Goal: Task Accomplishment & Management: Manage account settings

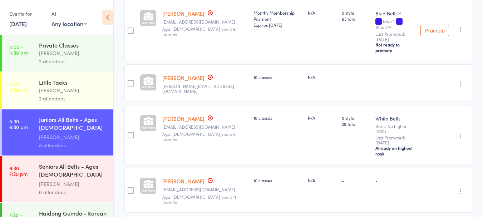
click at [63, 171] on div "Seniors All Belts - Ages [DEMOGRAPHIC_DATA] and up" at bounding box center [73, 171] width 68 height 18
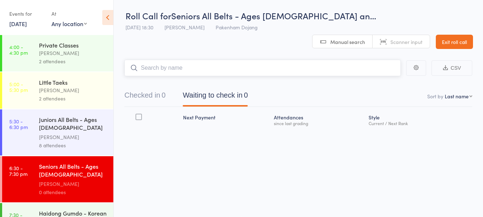
scroll to position [0, 0]
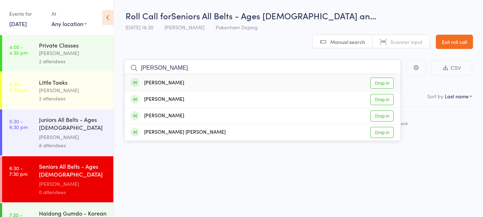
type input "[PERSON_NAME]"
click at [383, 78] on link "Drop in" at bounding box center [382, 83] width 23 height 11
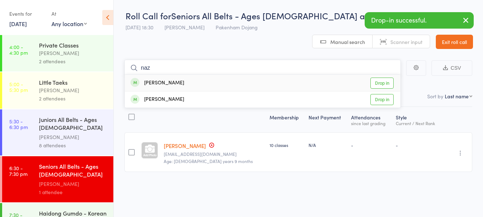
type input "naz"
click at [380, 78] on link "Drop in" at bounding box center [382, 83] width 23 height 11
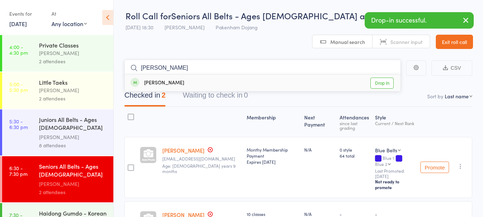
type input "[PERSON_NAME]"
click at [380, 78] on link "Drop in" at bounding box center [382, 83] width 23 height 11
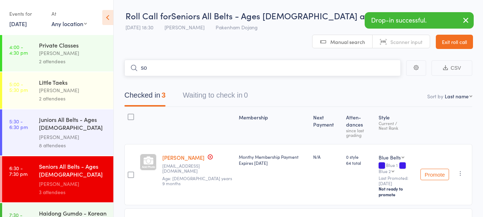
type input "s"
type input "[PERSON_NAME]"
click at [380, 78] on link "Drop in" at bounding box center [382, 83] width 23 height 11
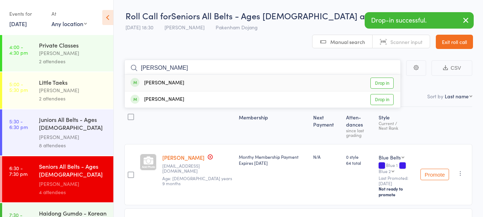
type input "[PERSON_NAME]"
click at [380, 78] on link "Drop in" at bounding box center [382, 83] width 23 height 11
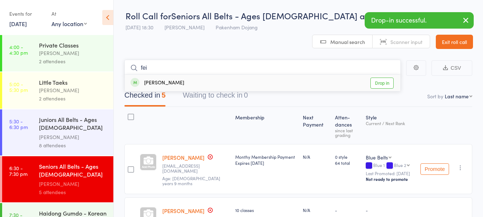
type input "fei"
click at [377, 78] on link "Drop in" at bounding box center [382, 83] width 23 height 11
type input "gryphon"
click at [377, 78] on link "Drop in" at bounding box center [382, 83] width 23 height 11
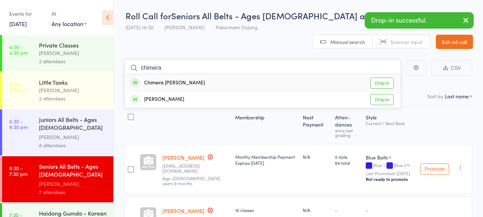
type input "chimera"
click at [377, 78] on link "Drop in" at bounding box center [382, 83] width 23 height 11
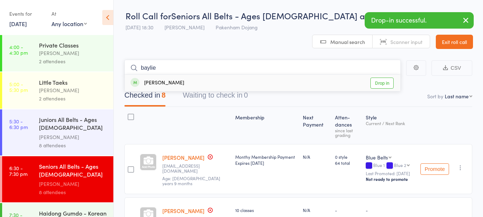
type input "baylie"
click at [377, 78] on link "Drop in" at bounding box center [382, 83] width 23 height 11
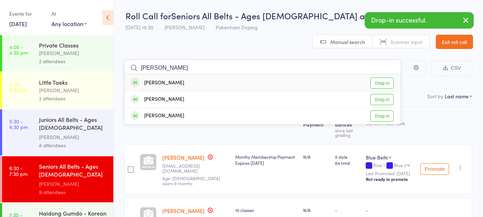
type input "[PERSON_NAME]"
click at [377, 78] on link "Drop in" at bounding box center [382, 83] width 23 height 11
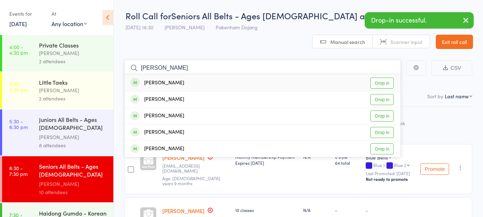
type input "[PERSON_NAME]"
click at [377, 78] on link "Drop in" at bounding box center [382, 83] width 23 height 11
type input "[PERSON_NAME]"
click at [381, 94] on link "Drop in" at bounding box center [382, 99] width 23 height 11
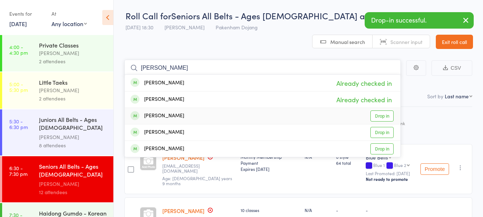
type input "[PERSON_NAME]"
click at [386, 111] on link "Drop in" at bounding box center [382, 116] width 23 height 11
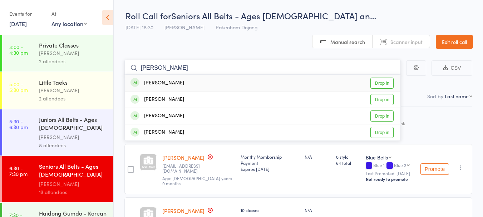
type input "[PERSON_NAME]"
click at [383, 78] on link "Drop in" at bounding box center [382, 83] width 23 height 11
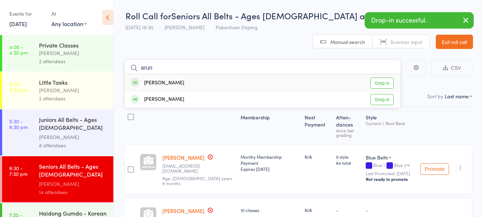
type input "arun"
click at [383, 78] on link "Drop in" at bounding box center [382, 83] width 23 height 11
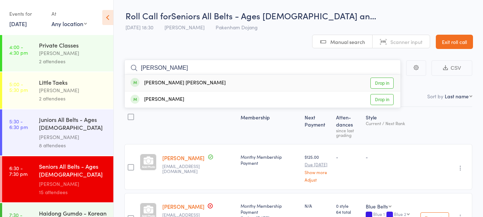
type input "[PERSON_NAME]"
click at [383, 78] on link "Drop in" at bounding box center [382, 83] width 23 height 11
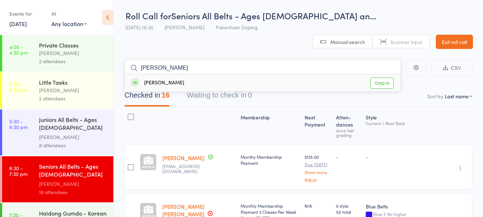
type input "[PERSON_NAME]"
click at [383, 78] on link "Drop in" at bounding box center [382, 83] width 23 height 11
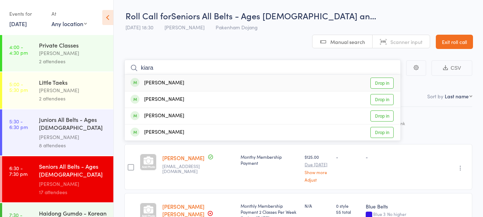
type input "kiara"
click at [385, 78] on link "Drop in" at bounding box center [382, 83] width 23 height 11
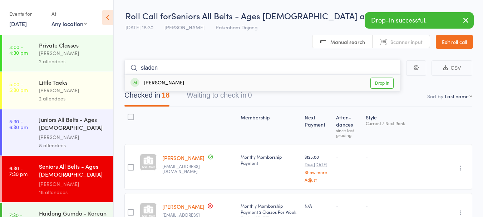
type input "sladen"
click at [385, 78] on link "Drop in" at bounding box center [382, 83] width 23 height 11
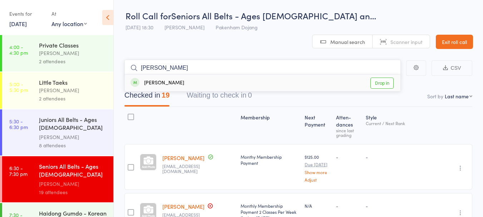
type input "[PERSON_NAME]"
click at [387, 78] on link "Drop in" at bounding box center [382, 83] width 23 height 11
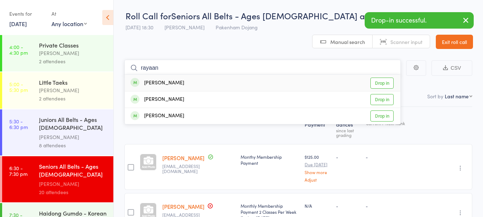
type input "rayaan"
click at [382, 78] on link "Drop in" at bounding box center [382, 83] width 23 height 11
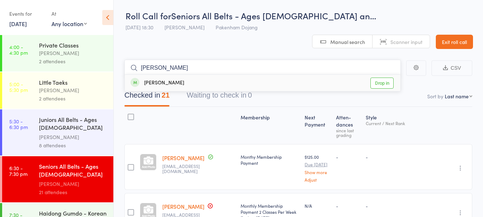
type input "[PERSON_NAME]"
click at [456, 35] on link "Exit roll call" at bounding box center [454, 42] width 37 height 14
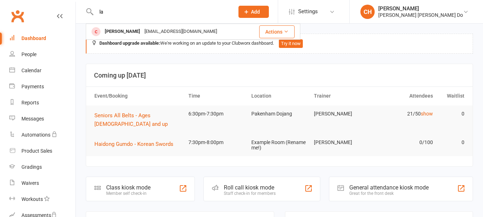
type input "l"
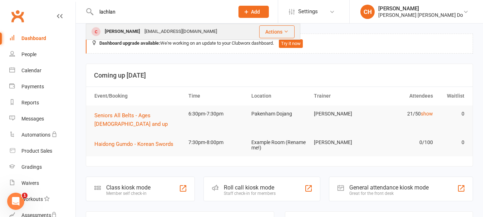
type input "lachlan"
click at [129, 29] on div "[PERSON_NAME]" at bounding box center [123, 31] width 40 height 10
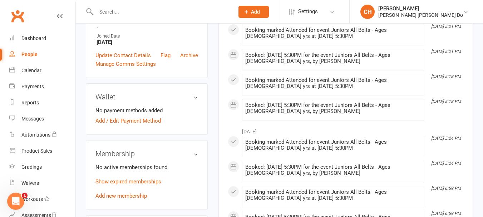
scroll to position [286, 0]
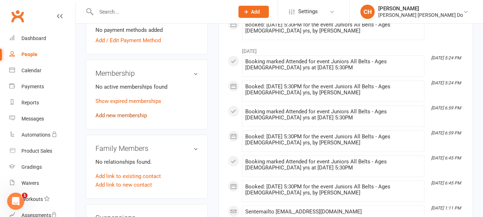
click at [120, 114] on link "Add new membership" at bounding box center [122, 115] width 52 height 6
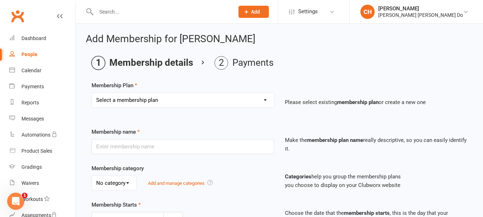
click at [173, 100] on select "Select a membership plan Create new Membership Plan Monthy Membership Payment L…" at bounding box center [183, 100] width 182 height 14
select select "6"
click at [92, 93] on select "Select a membership plan Create new Membership Plan Monthy Membership Payment L…" at bounding box center [183, 100] width 182 height 14
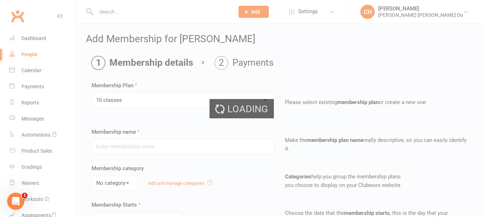
type input "10 classes"
type input "0"
type input "10"
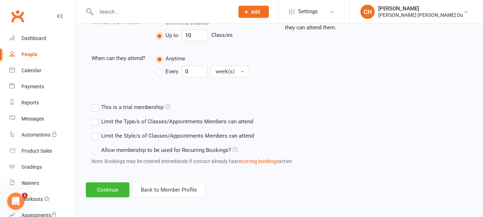
scroll to position [271, 0]
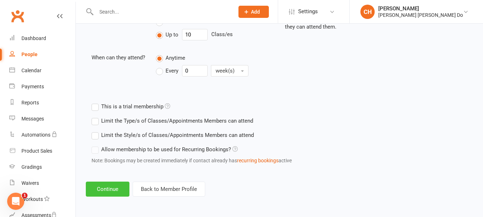
click at [113, 187] on button "Continue" at bounding box center [108, 189] width 44 height 15
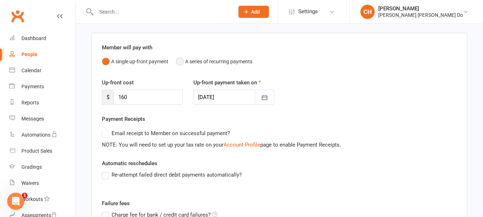
scroll to position [143, 0]
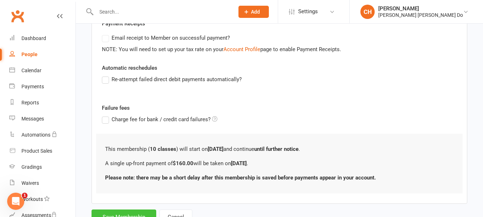
click at [123, 212] on button "Save Membership" at bounding box center [124, 217] width 65 height 15
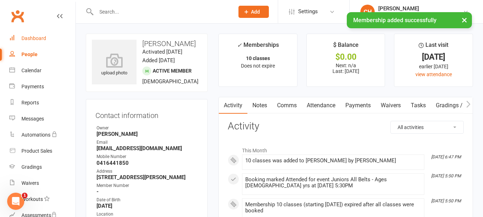
click at [37, 36] on div "Dashboard" at bounding box center [33, 38] width 25 height 6
